Goal: Task Accomplishment & Management: Manage account settings

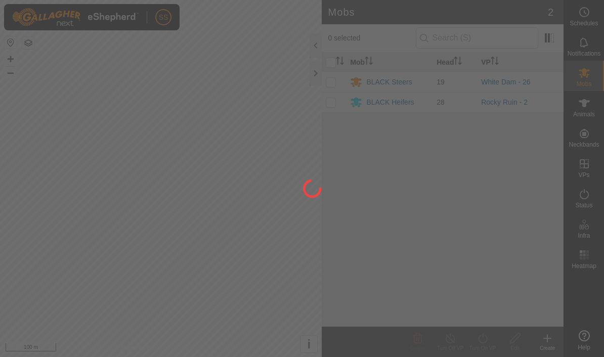
click at [315, 72] on div at bounding box center [315, 73] width 12 height 24
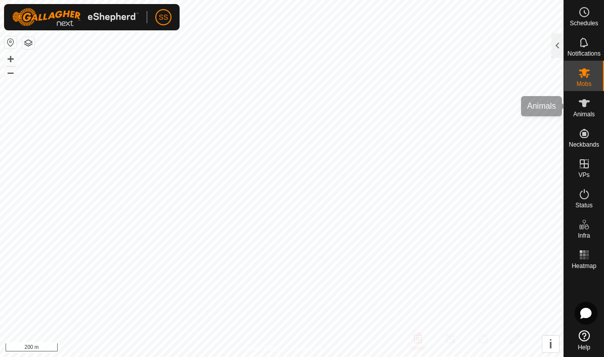
click at [583, 106] on icon at bounding box center [583, 103] width 11 height 8
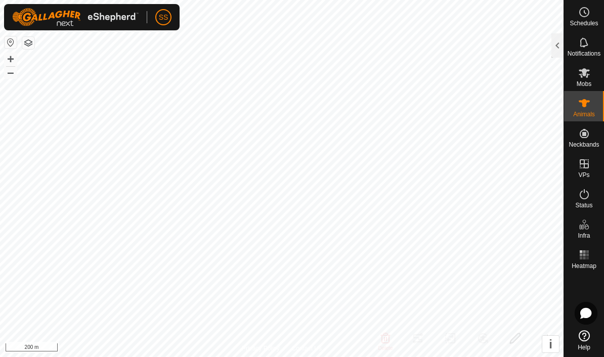
click at [590, 120] on div "Animals" at bounding box center [584, 106] width 40 height 30
click at [561, 54] on div at bounding box center [557, 45] width 12 height 24
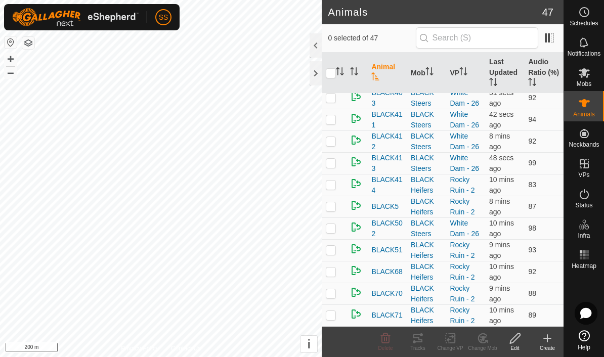
scroll to position [789, 0]
click at [333, 73] on input "checkbox" at bounding box center [331, 73] width 10 height 10
checkbox input "true"
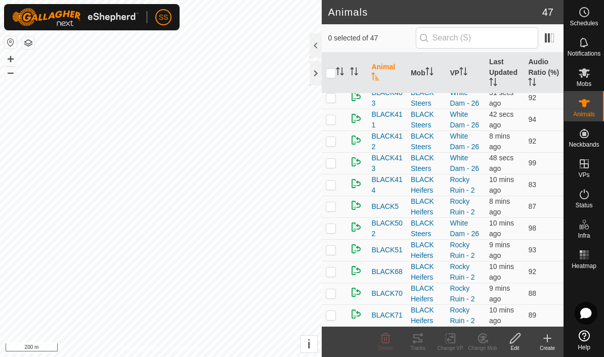
checkbox input "true"
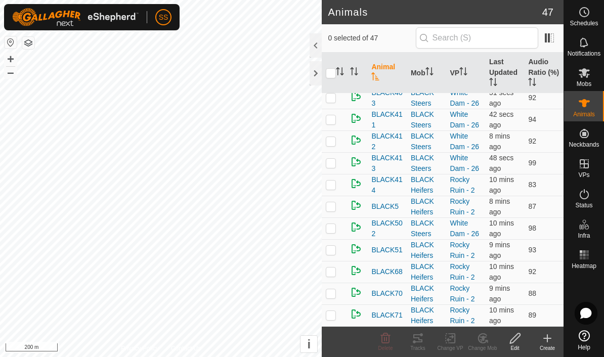
checkbox input "true"
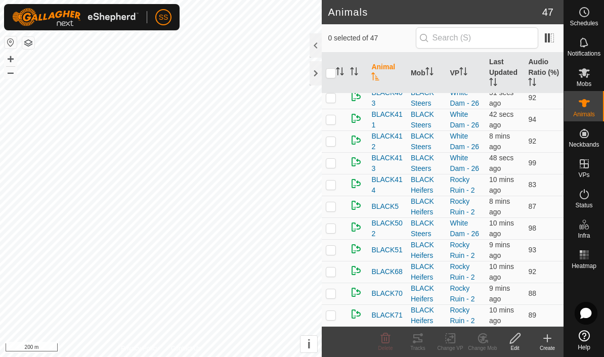
checkbox input "true"
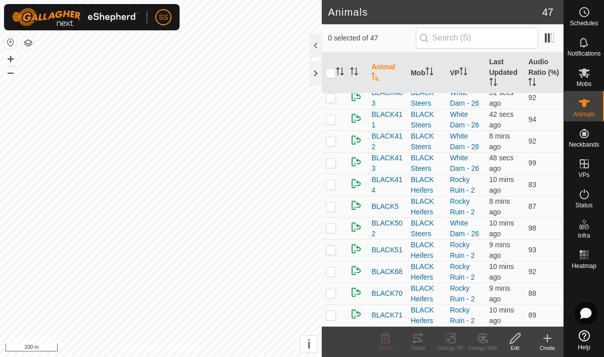
checkbox input "true"
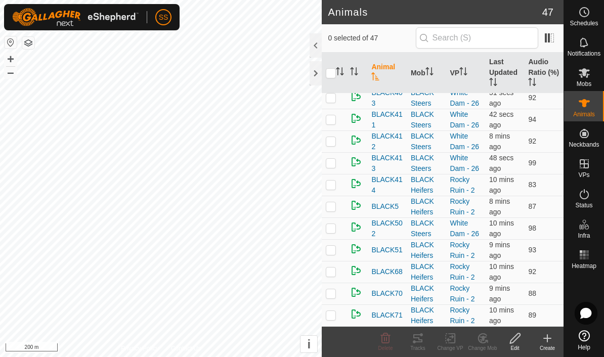
checkbox input "true"
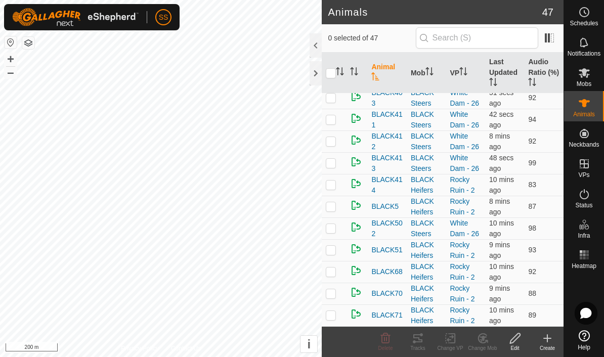
checkbox input "true"
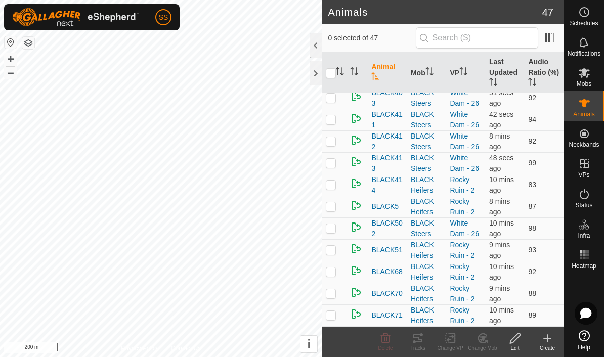
checkbox input "true"
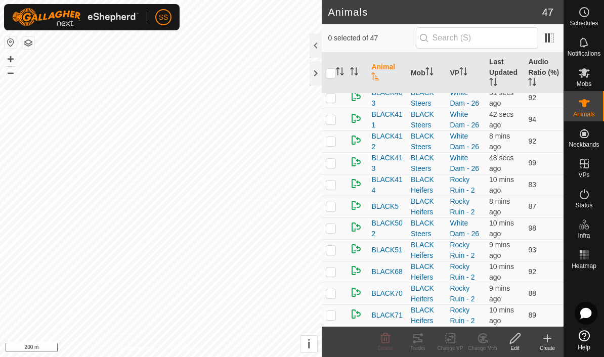
checkbox input "true"
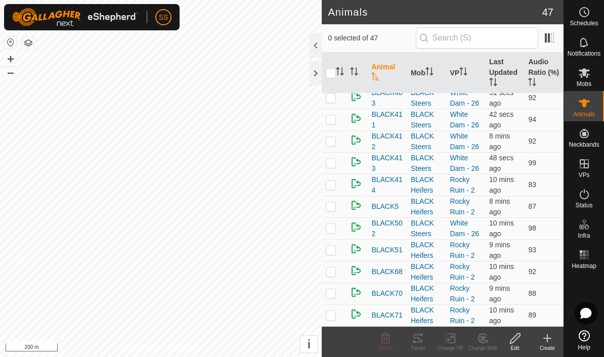
checkbox input "true"
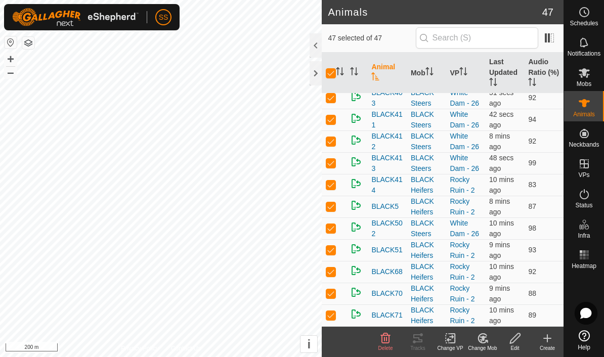
click at [518, 339] on icon at bounding box center [515, 338] width 13 height 12
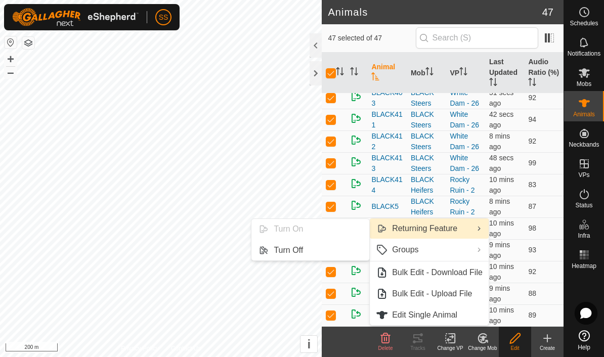
click at [312, 252] on link "Turn Off" at bounding box center [310, 250] width 118 height 20
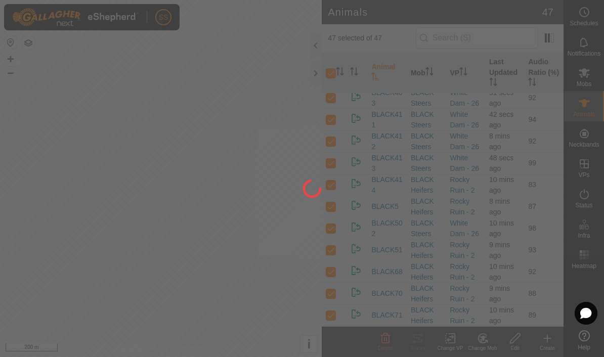
checkbox input "false"
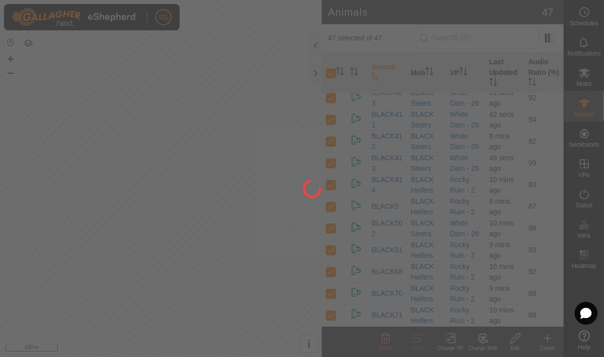
checkbox input "false"
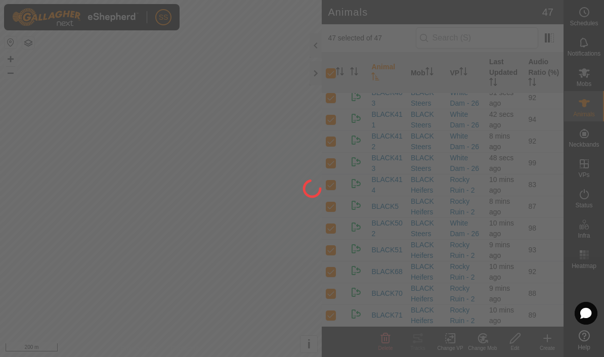
checkbox input "false"
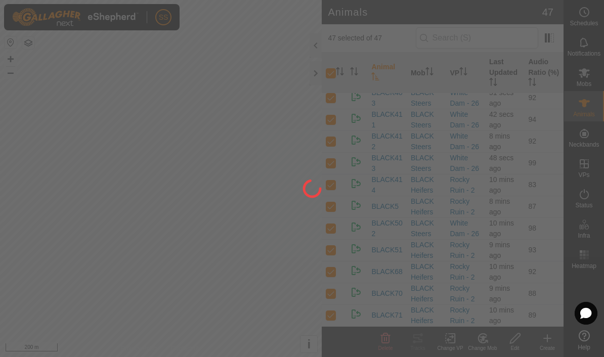
checkbox input "false"
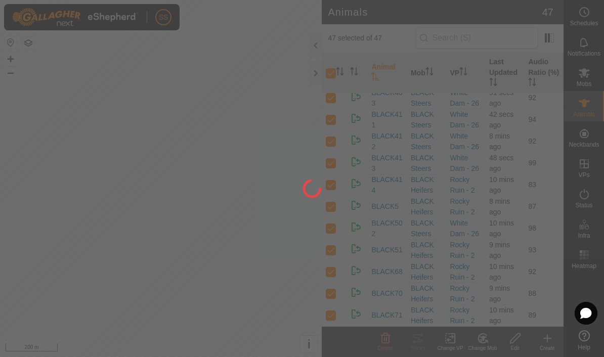
checkbox input "false"
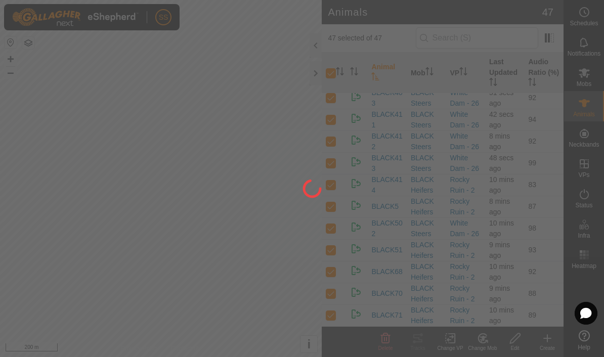
checkbox input "false"
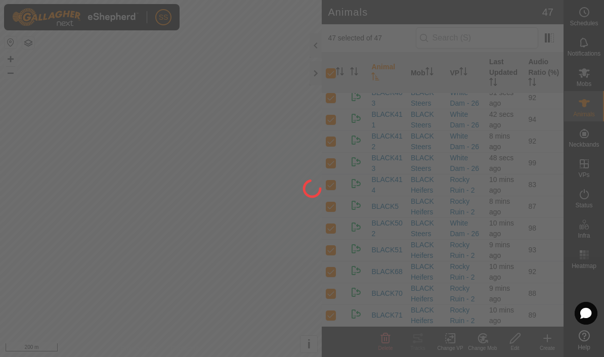
checkbox input "false"
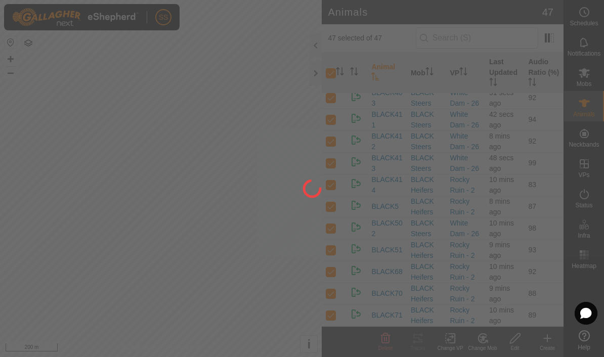
checkbox input "false"
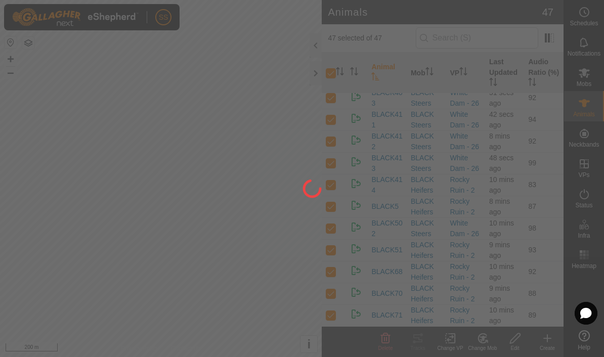
checkbox input "false"
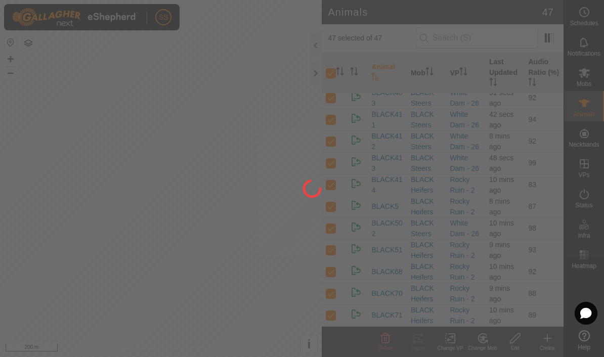
checkbox input "false"
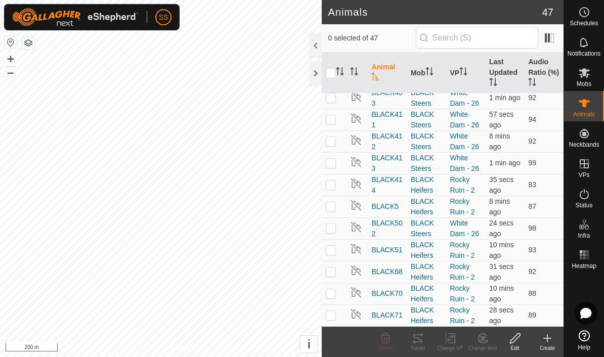
click at [520, 331] on div "Edit" at bounding box center [514, 342] width 32 height 30
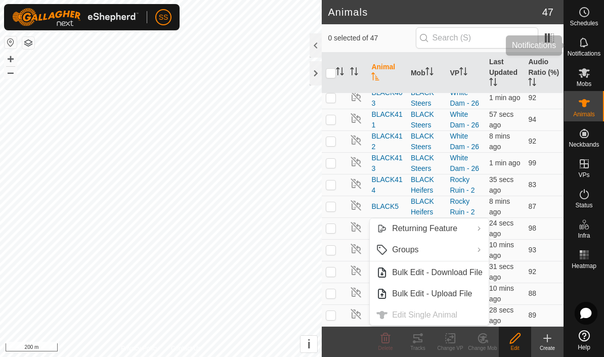
click at [585, 49] on es-notification-svg-icon at bounding box center [584, 42] width 18 height 16
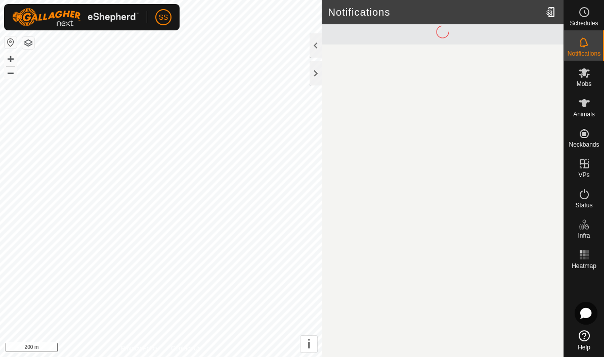
click at [585, 46] on icon at bounding box center [583, 42] width 8 height 10
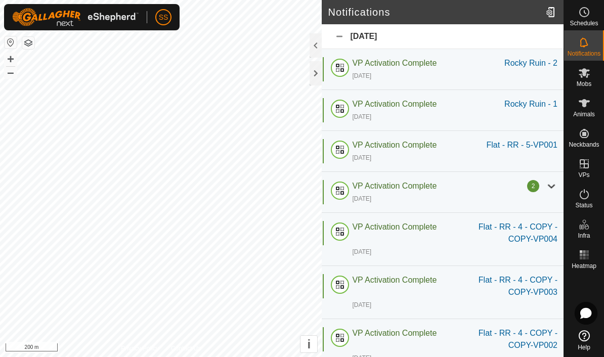
click at [544, 192] on div "3 days ago" at bounding box center [454, 198] width 205 height 12
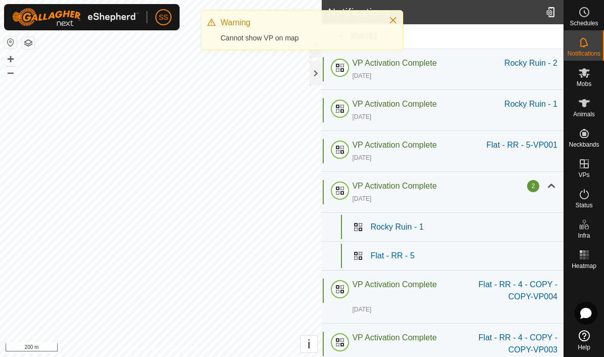
click at [555, 191] on div at bounding box center [551, 186] width 12 height 12
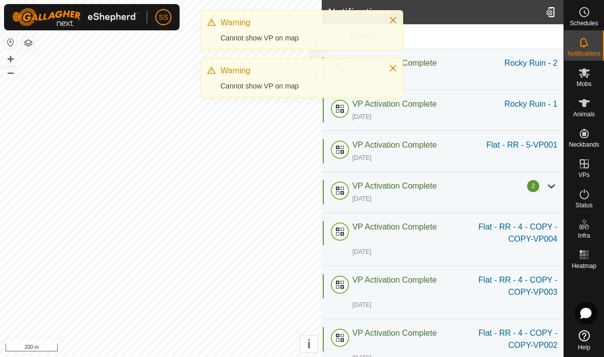
click at [583, 81] on span "Mobs" at bounding box center [583, 84] width 15 height 6
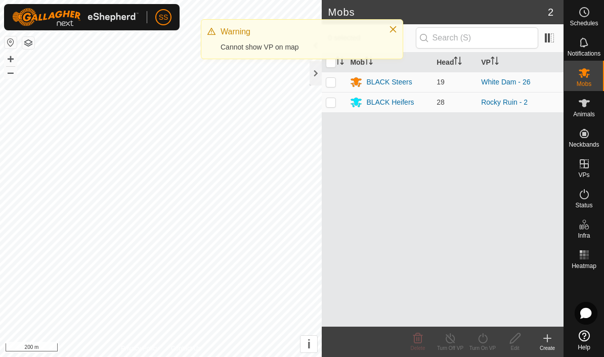
click at [426, 180] on div "Mob Head VP BLACK Steers 19 White Dam - 26 BLACK Heifers 28 Rocky Ruin - 2" at bounding box center [443, 190] width 242 height 274
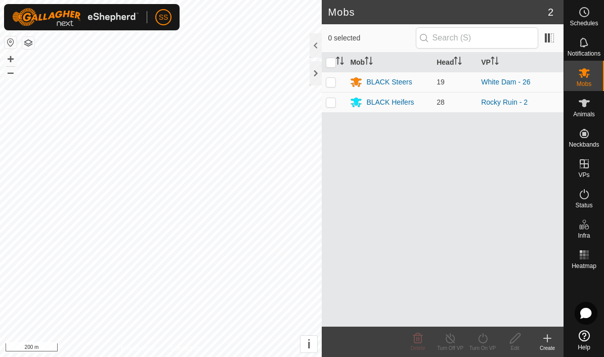
click at [331, 89] on td at bounding box center [334, 82] width 24 height 20
click at [330, 83] on p-checkbox at bounding box center [331, 82] width 10 height 8
checkbox input "true"
click at [518, 340] on icon at bounding box center [515, 338] width 13 height 12
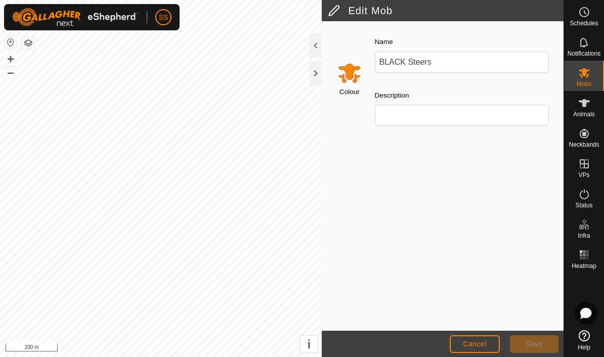
click at [478, 348] on span "Cancel" at bounding box center [475, 344] width 24 height 8
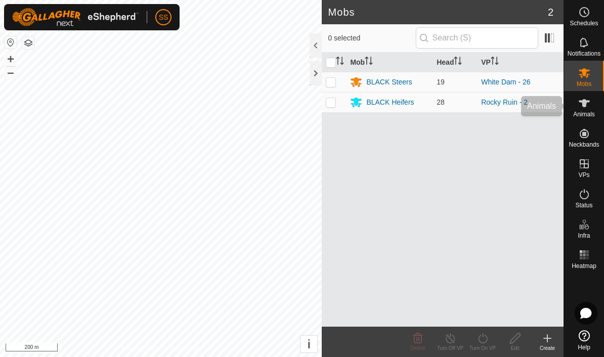
click at [581, 121] on div "Animals" at bounding box center [584, 106] width 40 height 30
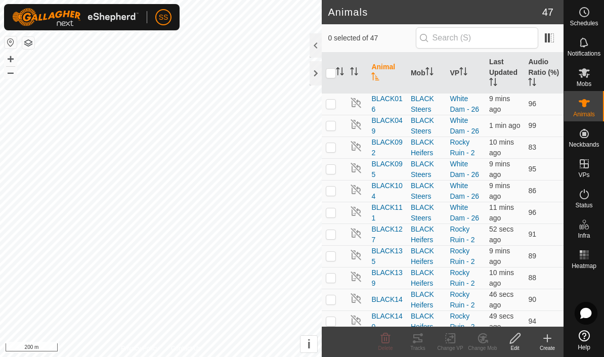
click at [587, 111] on span "Animals" at bounding box center [584, 114] width 22 height 6
click at [329, 77] on input "checkbox" at bounding box center [331, 73] width 10 height 10
checkbox input "true"
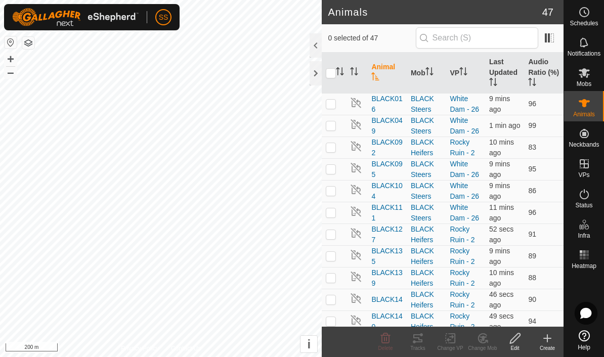
checkbox input "true"
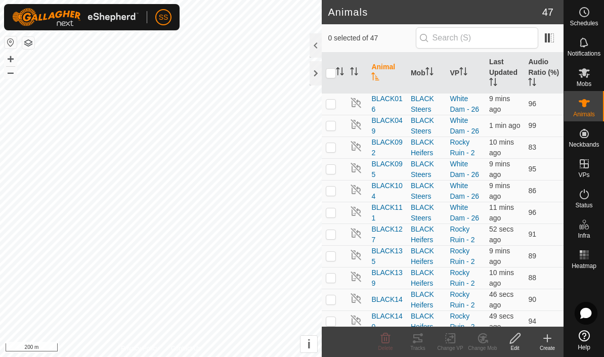
checkbox input "true"
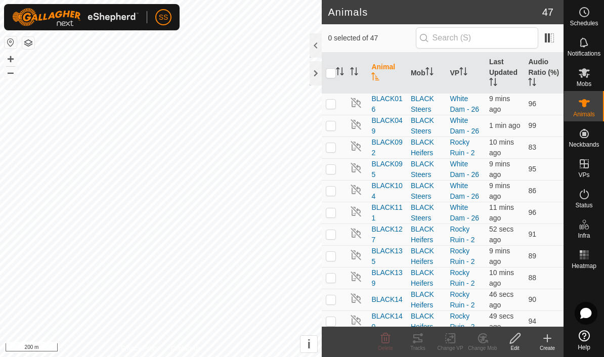
checkbox input "true"
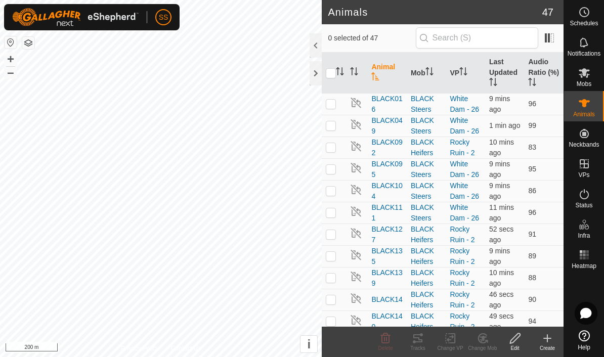
checkbox input "true"
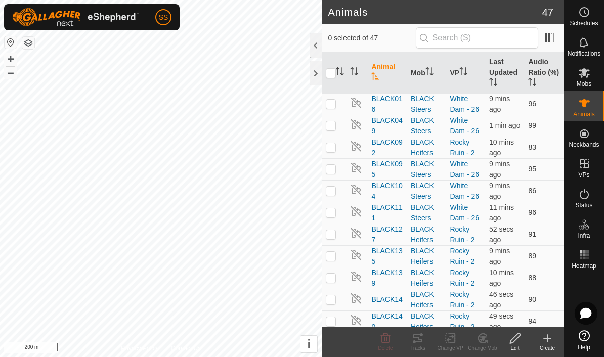
checkbox input "true"
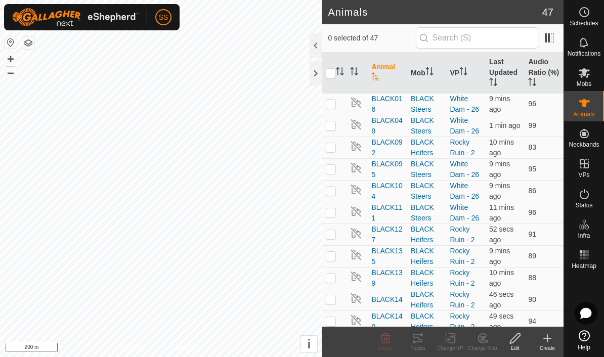
checkbox input "true"
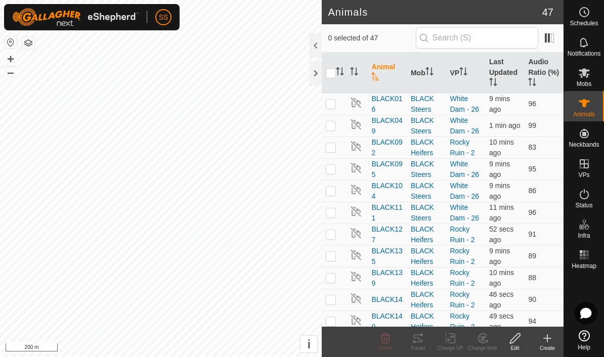
checkbox input "true"
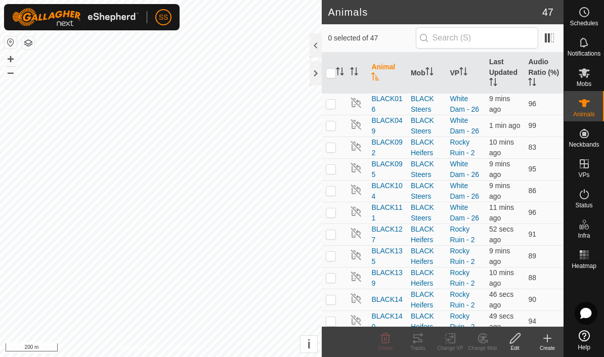
checkbox input "true"
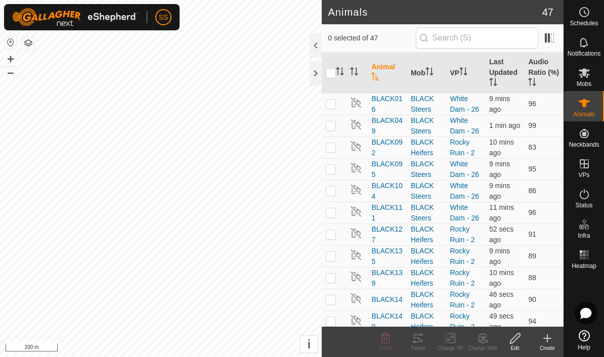
checkbox input "true"
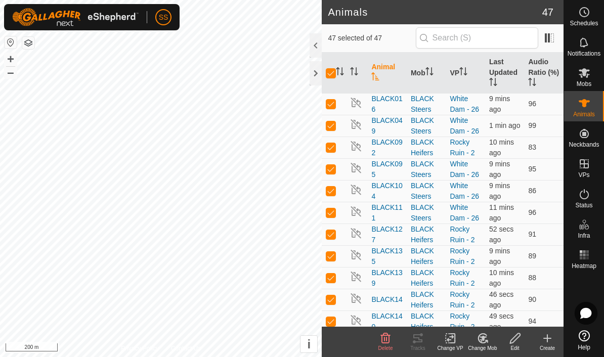
click at [331, 108] on p-checkbox at bounding box center [331, 104] width 10 height 8
checkbox input "false"
click at [333, 113] on td at bounding box center [334, 104] width 24 height 22
checkbox input "true"
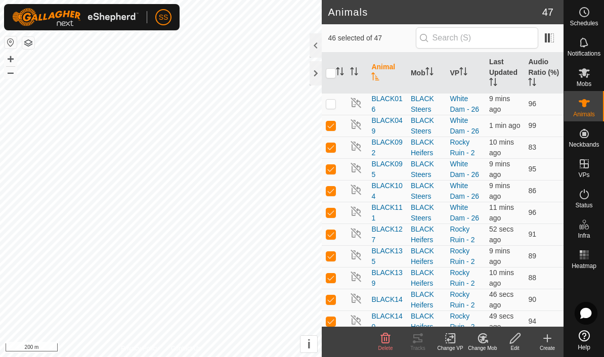
checkbox input "true"
click at [331, 76] on input "checkbox" at bounding box center [331, 73] width 10 height 10
checkbox input "false"
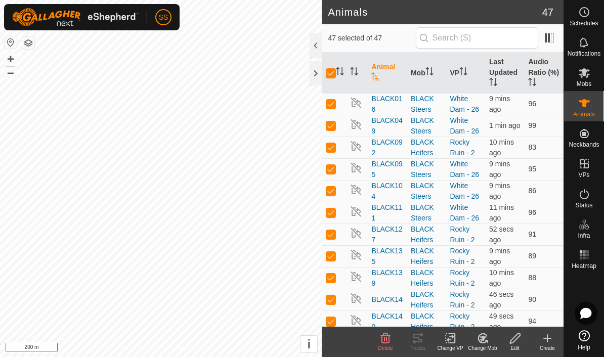
checkbox input "false"
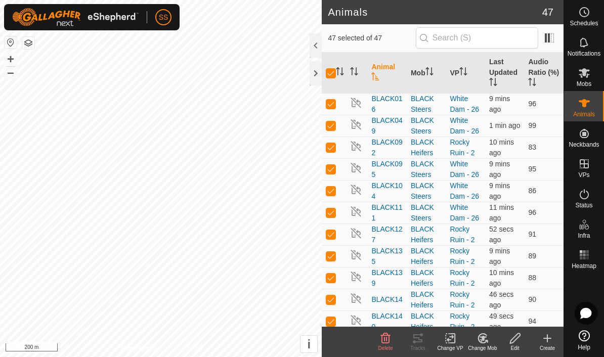
checkbox input "false"
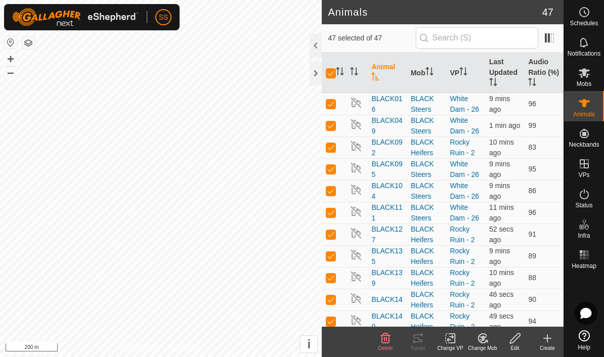
checkbox input "false"
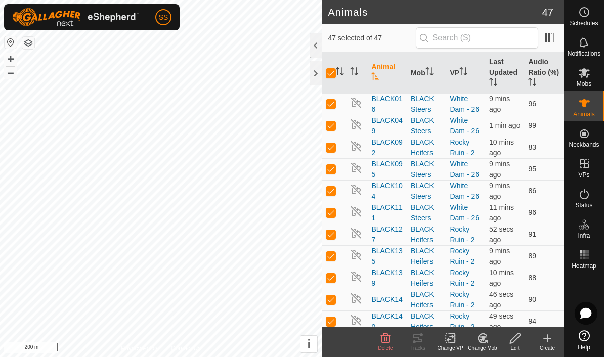
checkbox input "false"
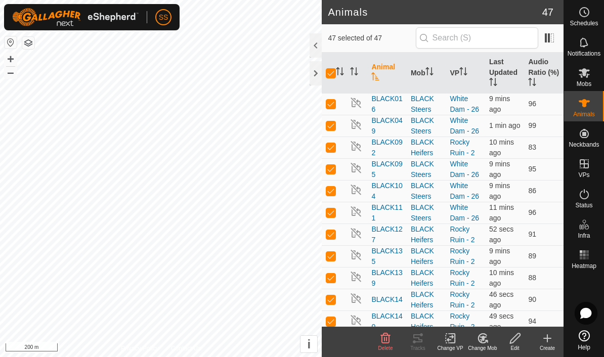
checkbox input "false"
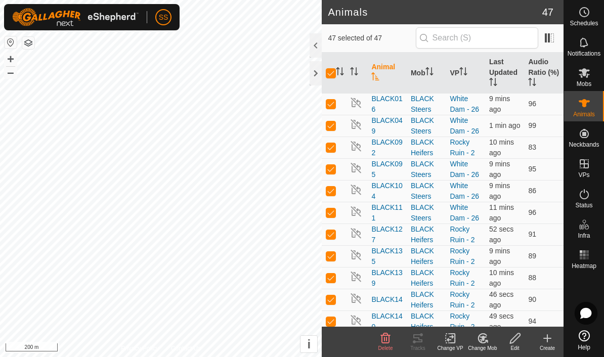
checkbox input "false"
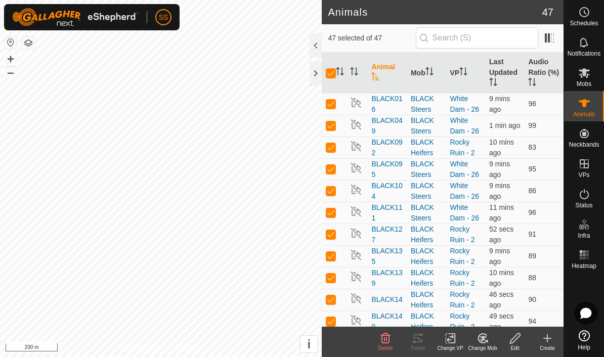
checkbox input "false"
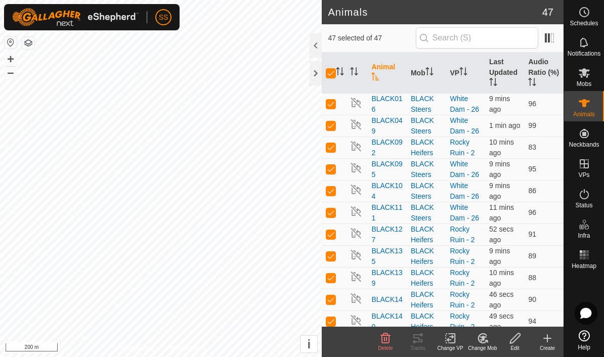
checkbox input "false"
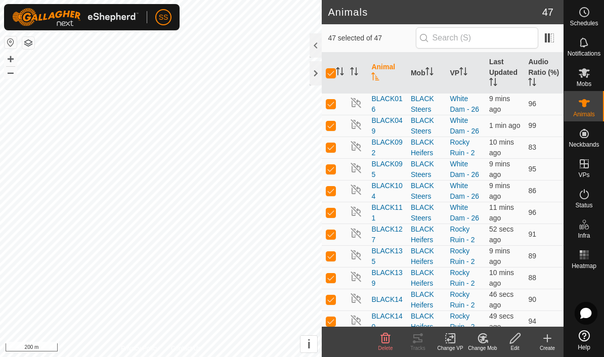
checkbox input "false"
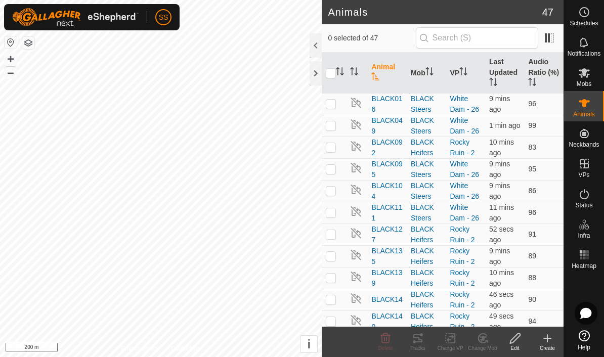
click at [333, 109] on td at bounding box center [334, 104] width 24 height 22
checkbox input "true"
click at [509, 342] on icon at bounding box center [515, 338] width 13 height 12
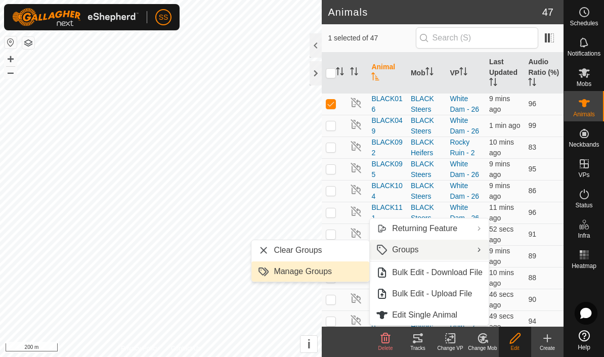
click at [331, 272] on span "Manage Groups" at bounding box center [302, 271] width 58 height 12
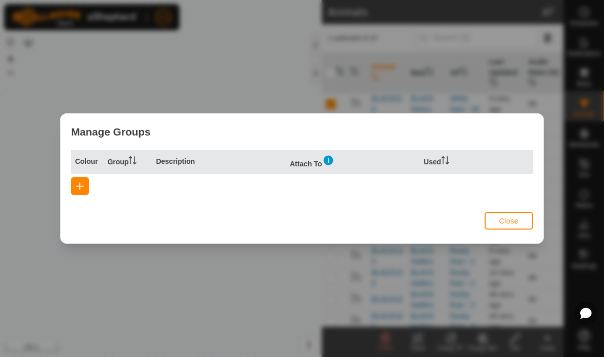
click at [85, 187] on button "button" at bounding box center [80, 186] width 18 height 18
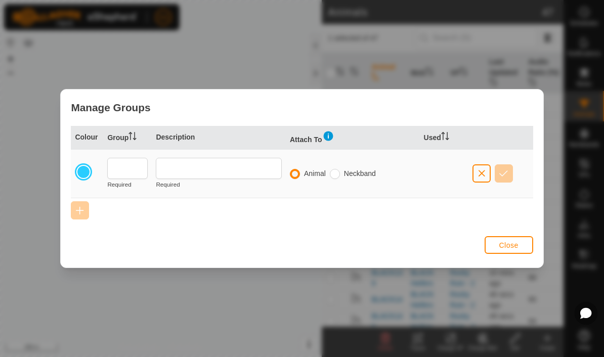
click at [84, 173] on div at bounding box center [83, 172] width 14 height 14
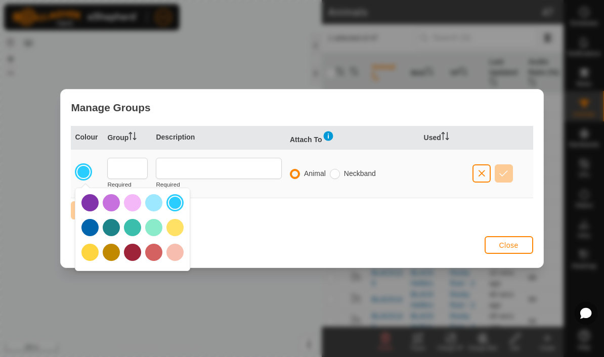
click at [86, 168] on div at bounding box center [83, 172] width 14 height 14
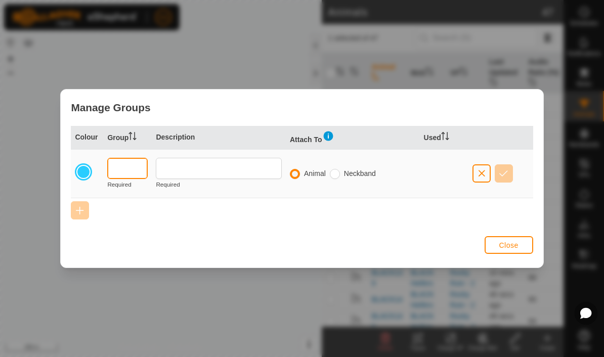
click at [120, 167] on input "text" at bounding box center [127, 168] width 40 height 21
click at [332, 176] on input "radio" at bounding box center [335, 174] width 10 height 10
radio input "true"
click at [296, 173] on input "radio" at bounding box center [295, 174] width 10 height 10
radio input "true"
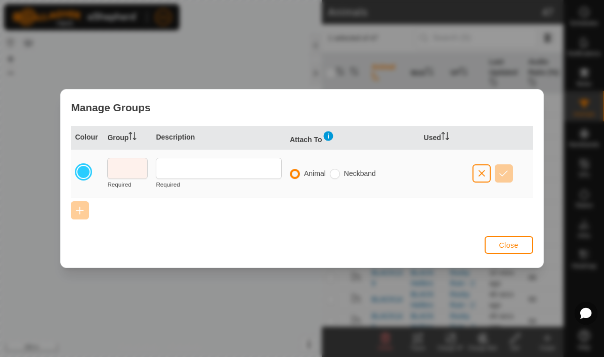
click at [85, 174] on div at bounding box center [83, 172] width 14 height 14
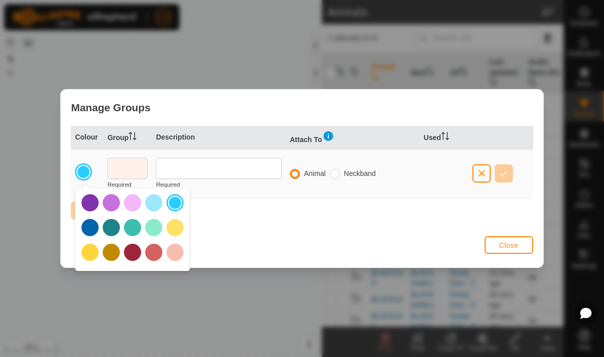
click at [84, 203] on div at bounding box center [89, 202] width 17 height 17
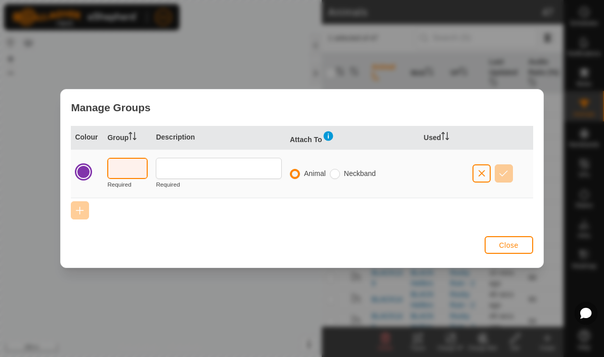
click at [123, 172] on input "text" at bounding box center [127, 168] width 40 height 21
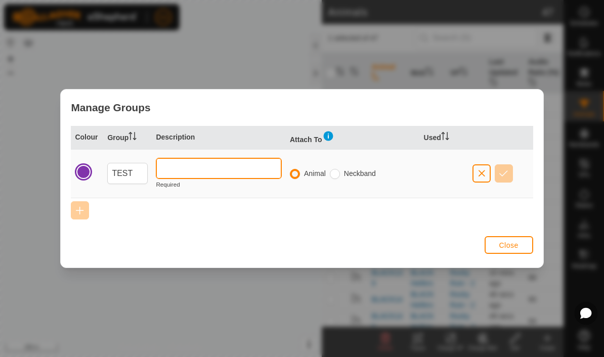
click at [179, 173] on input "text" at bounding box center [219, 168] width 126 height 21
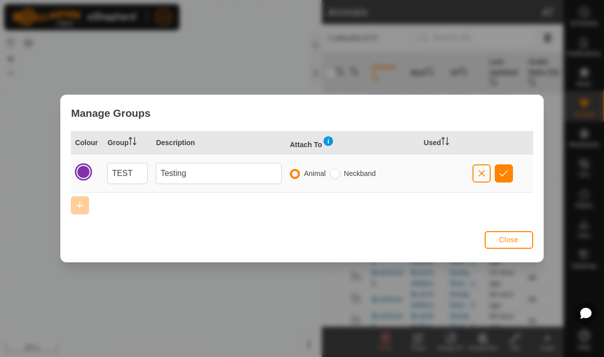
click at [501, 180] on button "button" at bounding box center [503, 173] width 18 height 18
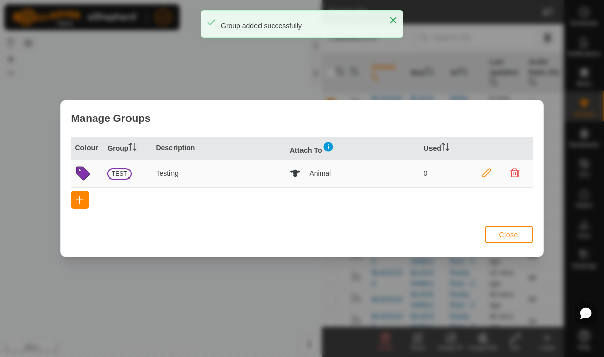
click at [515, 239] on span "Close" at bounding box center [507, 235] width 19 height 8
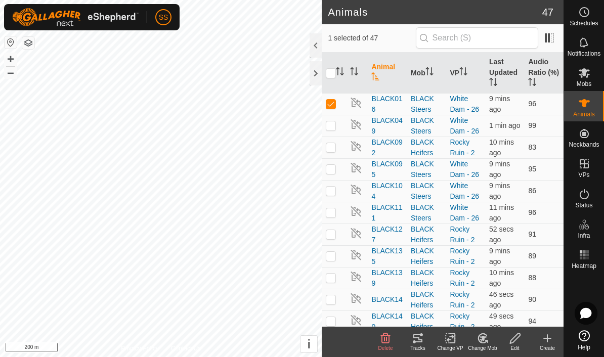
click at [544, 42] on span at bounding box center [549, 38] width 16 height 16
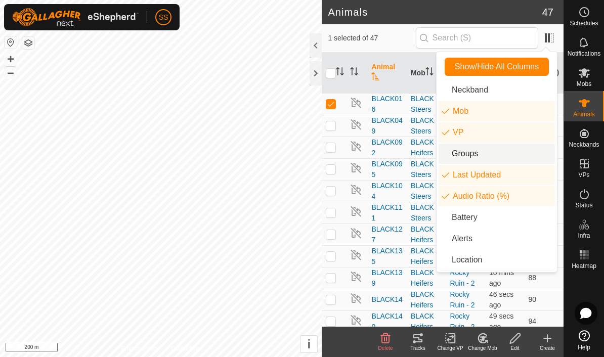
click at [515, 155] on li "Groups" at bounding box center [496, 154] width 116 height 20
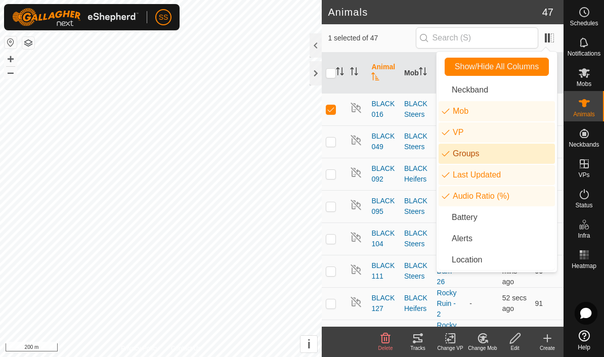
click at [551, 36] on span at bounding box center [549, 38] width 16 height 16
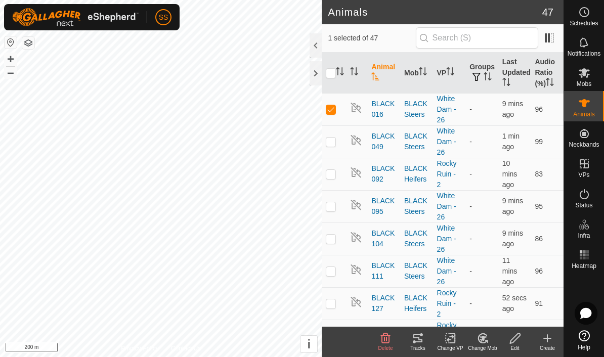
click at [327, 114] on td at bounding box center [334, 109] width 24 height 32
click at [334, 108] on p-checkbox at bounding box center [331, 109] width 10 height 8
click at [330, 111] on p-checkbox at bounding box center [331, 109] width 10 height 8
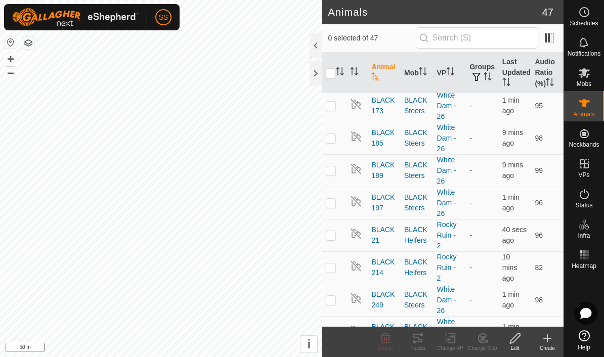
scroll to position [411, 0]
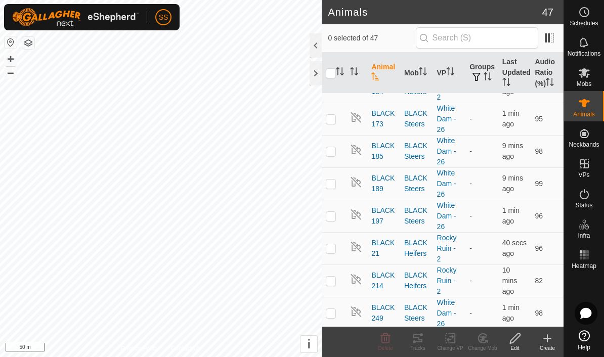
click at [415, 73] on th "Mob" at bounding box center [416, 73] width 33 height 41
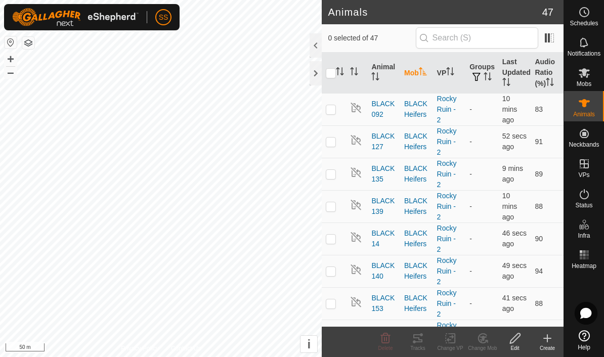
scroll to position [0, 0]
click at [332, 111] on p-checkbox at bounding box center [331, 109] width 10 height 8
click at [521, 336] on icon at bounding box center [515, 338] width 13 height 12
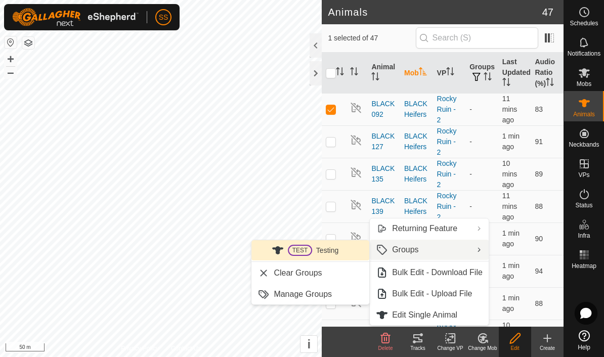
click at [278, 245] on icon "Groups" at bounding box center [277, 250] width 12 height 12
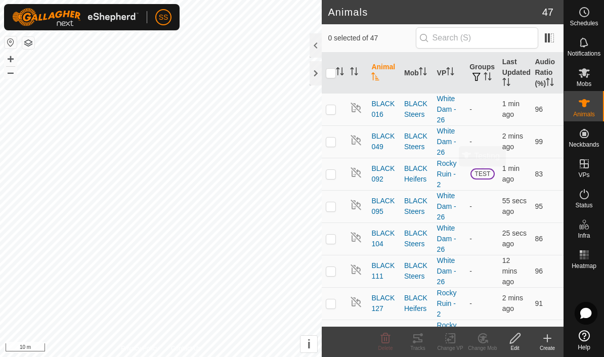
click at [485, 178] on span "TEST" at bounding box center [482, 173] width 24 height 11
click at [509, 190] on link "Filter" at bounding box center [521, 188] width 100 height 16
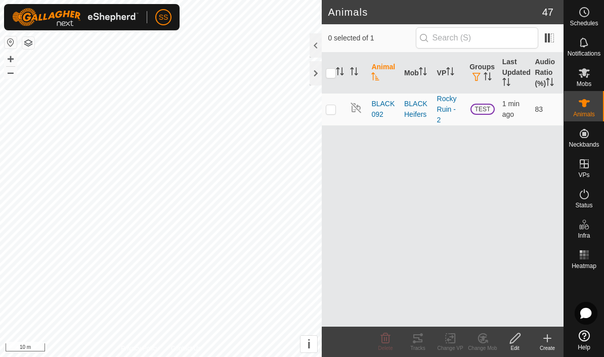
click at [331, 111] on p-checkbox at bounding box center [331, 109] width 10 height 8
checkbox input "true"
click at [332, 110] on p-checkbox at bounding box center [331, 109] width 10 height 8
checkbox input "false"
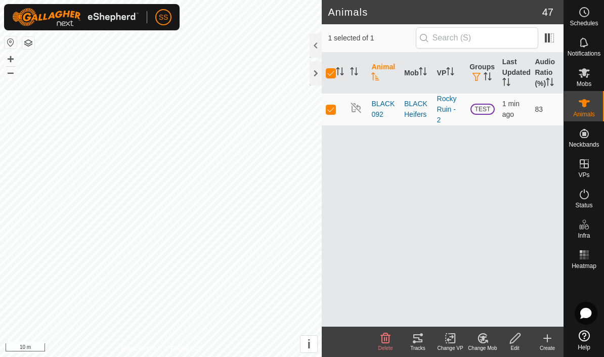
checkbox input "false"
click at [488, 110] on span "TEST" at bounding box center [482, 109] width 24 height 11
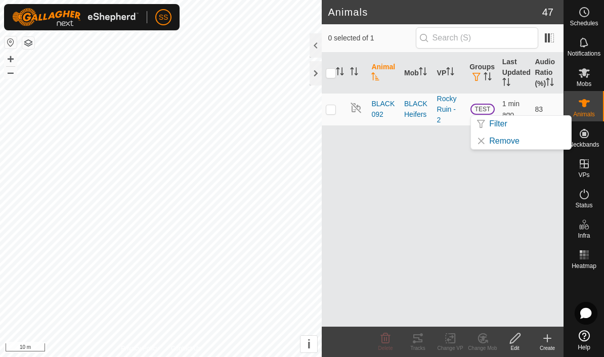
click at [509, 122] on link "Filter" at bounding box center [521, 124] width 100 height 16
click at [485, 68] on th "Groups" at bounding box center [481, 73] width 33 height 41
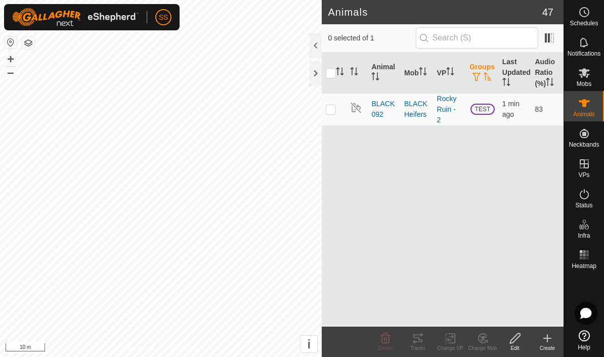
click at [488, 72] on icon "Activate to sort" at bounding box center [487, 76] width 8 height 8
click at [488, 107] on span "TEST" at bounding box center [482, 109] width 24 height 11
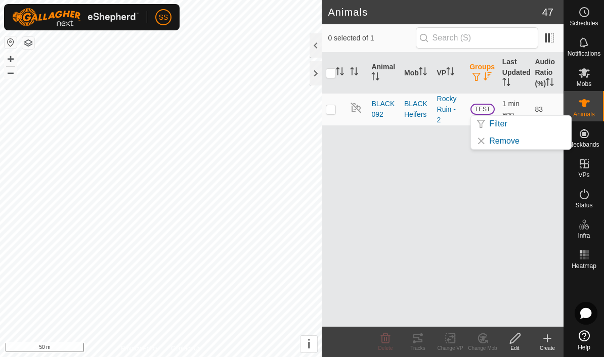
click at [581, 84] on span "Mobs" at bounding box center [583, 84] width 15 height 6
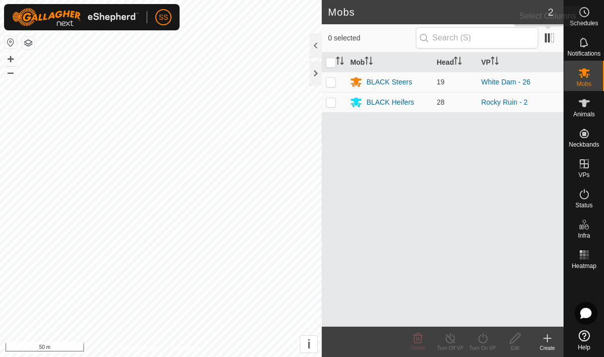
click at [551, 38] on span at bounding box center [549, 38] width 16 height 16
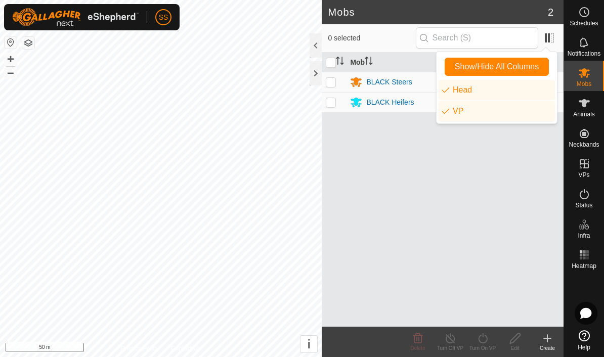
click at [552, 41] on span at bounding box center [549, 38] width 16 height 16
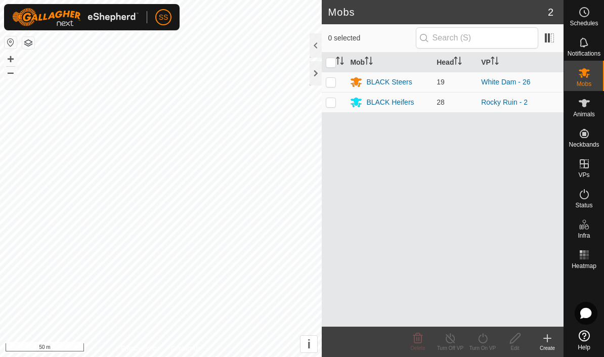
click at [549, 346] on div "Create" at bounding box center [547, 348] width 32 height 8
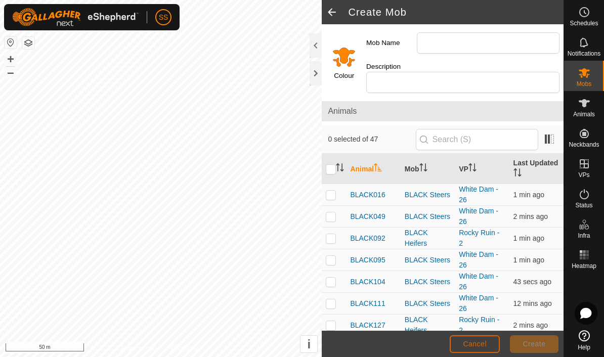
click at [476, 339] on button "Cancel" at bounding box center [474, 344] width 50 height 18
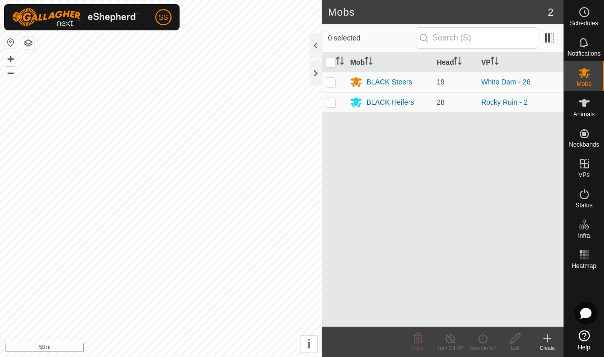
click at [592, 112] on span "Animals" at bounding box center [584, 114] width 22 height 6
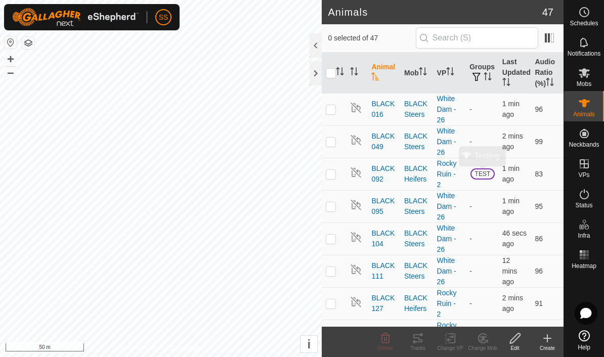
click at [485, 174] on span "TEST" at bounding box center [482, 173] width 24 height 11
click at [515, 191] on link "Filter" at bounding box center [521, 188] width 100 height 16
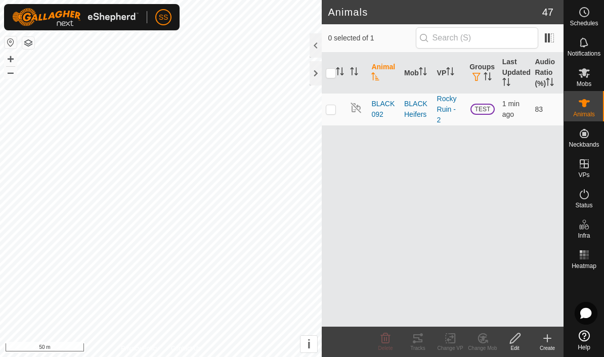
click at [550, 342] on icon at bounding box center [547, 338] width 12 height 12
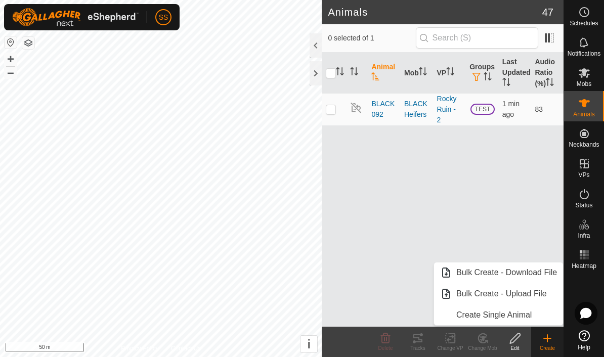
click at [518, 197] on div "Animal Mob VP Groups Last Updated Audio Ratio (%) BLACK092 BLACK Heifers Rocky …" at bounding box center [443, 190] width 242 height 274
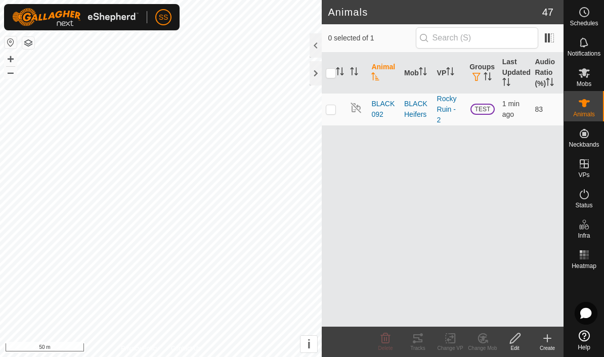
click at [327, 110] on p-checkbox at bounding box center [331, 109] width 10 height 8
checkbox input "true"
click at [517, 343] on icon at bounding box center [515, 338] width 13 height 12
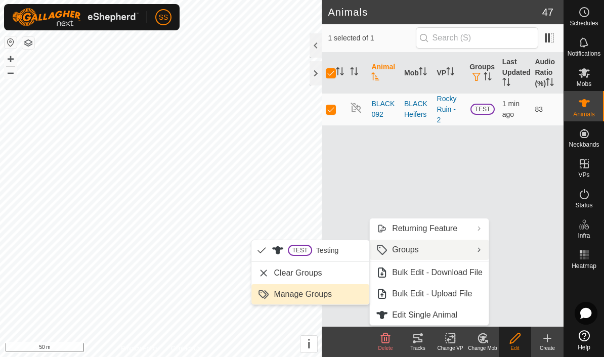
click at [336, 296] on link "Manage Groups" at bounding box center [310, 294] width 118 height 20
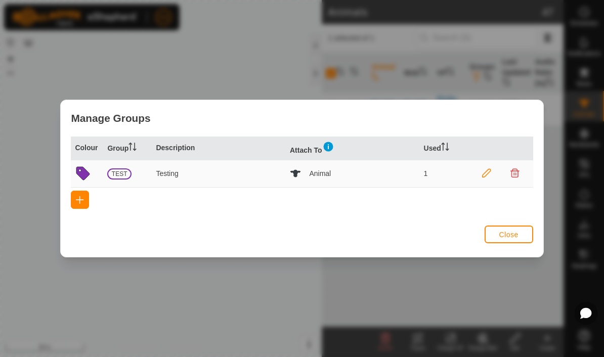
click at [77, 170] on icon at bounding box center [82, 173] width 13 height 13
click at [83, 168] on icon at bounding box center [82, 173] width 13 height 13
click at [84, 174] on icon at bounding box center [82, 173] width 13 height 13
click at [86, 172] on icon at bounding box center [82, 173] width 13 height 13
click at [79, 178] on icon at bounding box center [83, 173] width 16 height 16
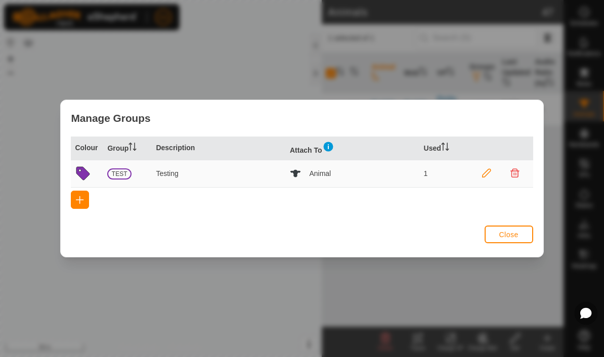
click at [77, 174] on icon at bounding box center [83, 173] width 16 height 16
click at [90, 155] on th "Colour" at bounding box center [87, 148] width 32 height 24
click at [487, 173] on icon at bounding box center [486, 173] width 9 height 9
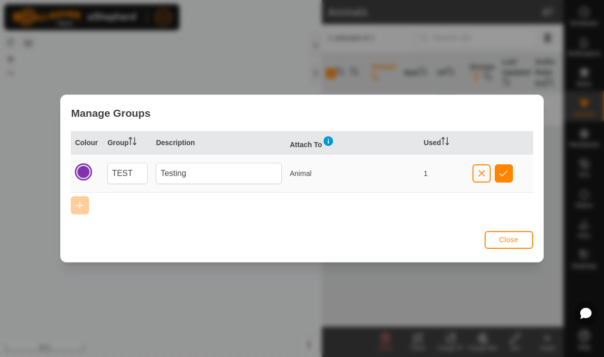
click at [82, 174] on div at bounding box center [83, 172] width 14 height 14
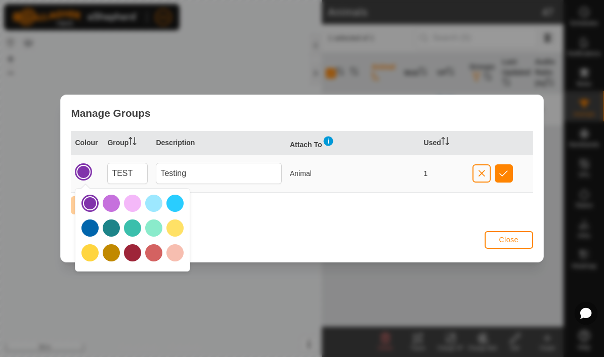
click at [108, 207] on div at bounding box center [111, 203] width 17 height 17
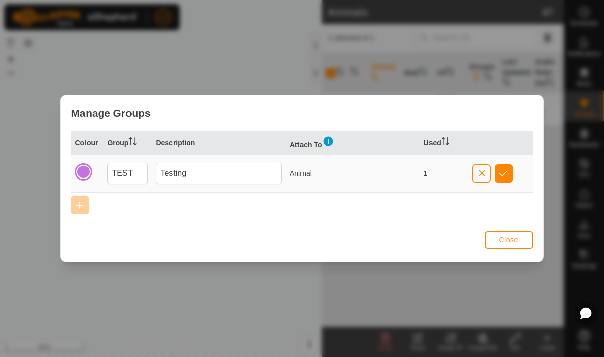
click at [514, 243] on span "Close" at bounding box center [507, 240] width 19 height 8
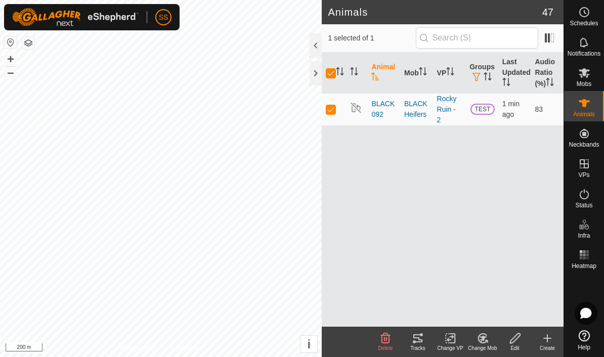
click at [329, 107] on p-checkbox at bounding box center [331, 109] width 10 height 8
checkbox input "false"
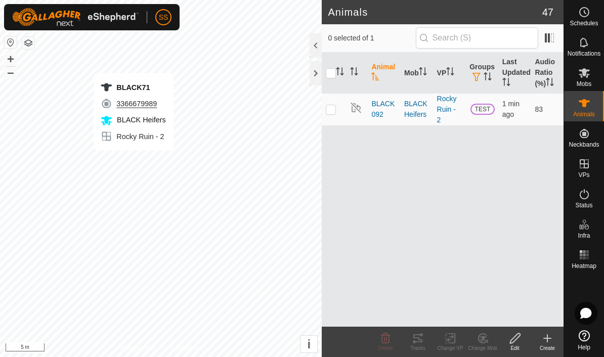
click at [330, 114] on td at bounding box center [334, 109] width 24 height 32
checkbox input "true"
click at [331, 115] on td at bounding box center [334, 109] width 24 height 32
checkbox input "false"
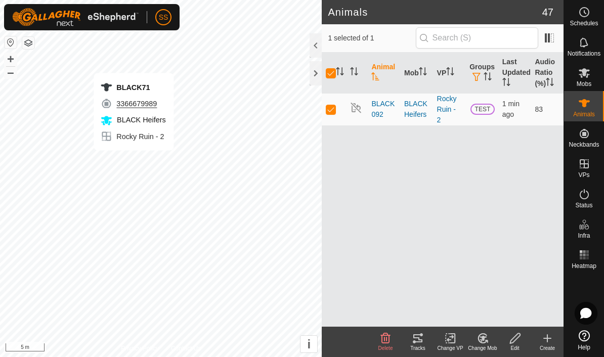
checkbox input "false"
click at [334, 112] on p-checkbox at bounding box center [331, 109] width 10 height 8
checkbox input "true"
click at [488, 107] on span "TEST" at bounding box center [482, 109] width 24 height 11
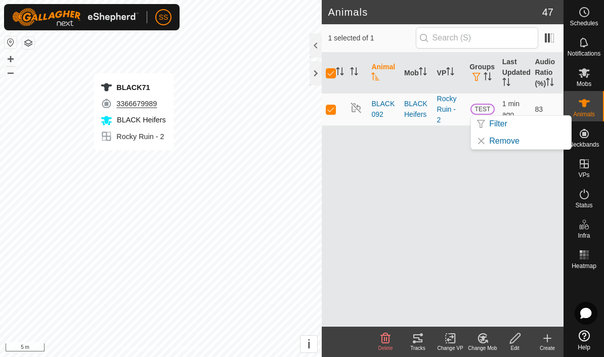
click at [521, 144] on link "Remove" at bounding box center [521, 141] width 100 height 16
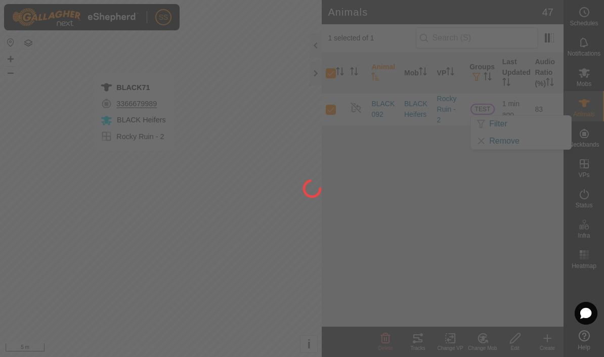
checkbox input "false"
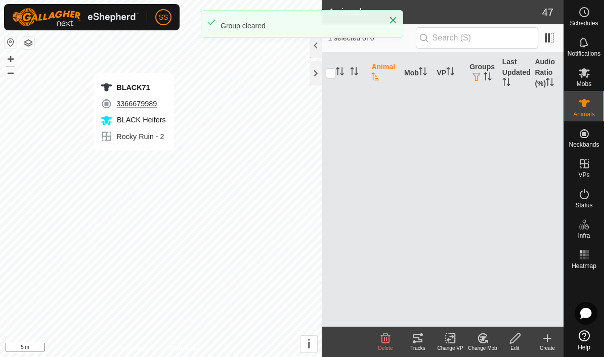
click at [521, 351] on div "Edit" at bounding box center [514, 348] width 32 height 8
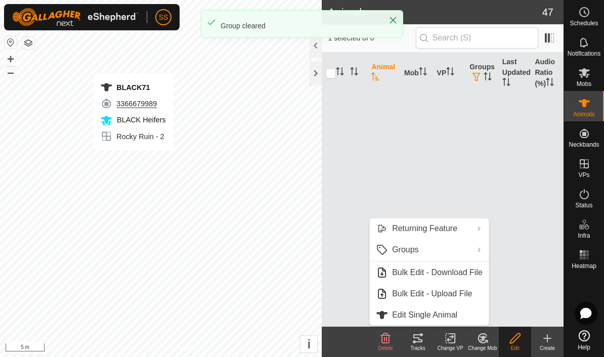
click at [522, 339] on edit-svg-icon at bounding box center [514, 338] width 32 height 12
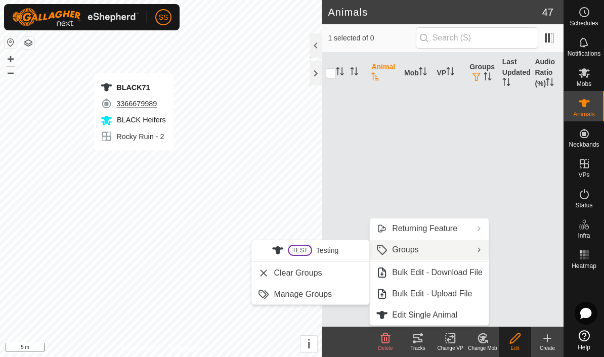
click at [343, 295] on link "Manage Groups" at bounding box center [310, 294] width 118 height 20
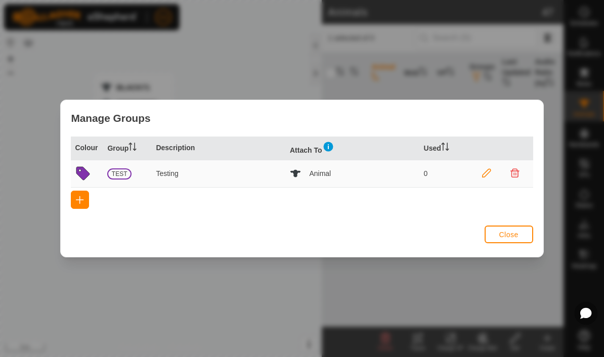
click at [514, 176] on icon at bounding box center [514, 173] width 9 height 9
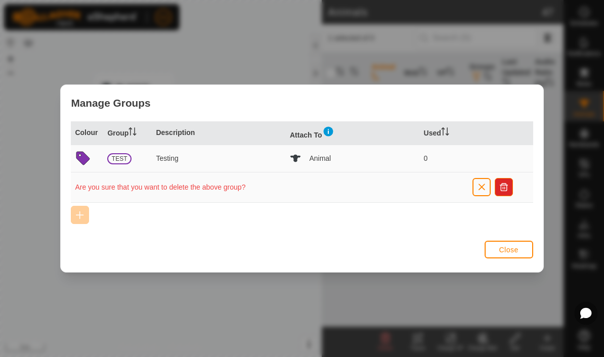
click at [506, 193] on button "button" at bounding box center [503, 187] width 18 height 18
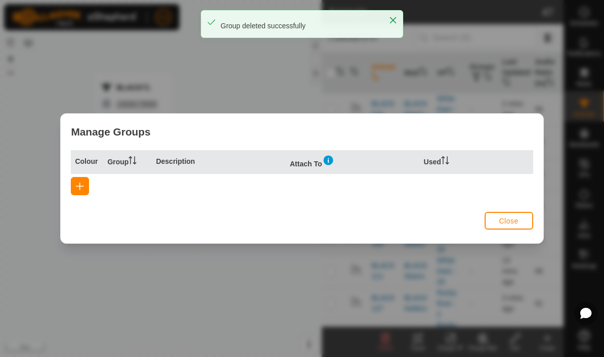
click at [515, 228] on button "Close" at bounding box center [508, 221] width 49 height 18
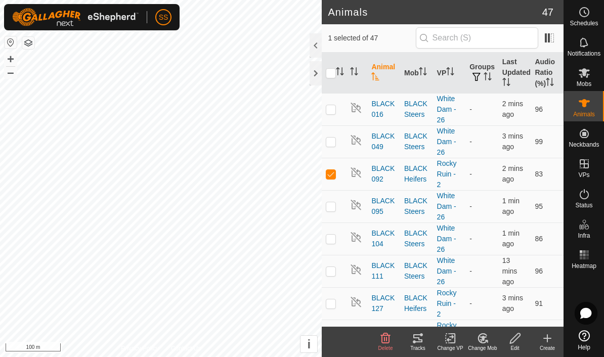
click at [582, 115] on span "Animals" at bounding box center [584, 114] width 22 height 6
